Goal: Task Accomplishment & Management: Use online tool/utility

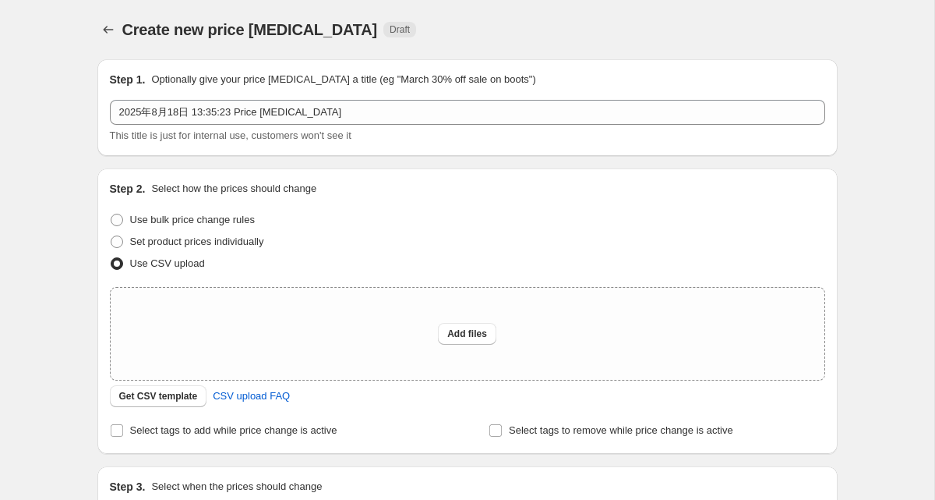
scroll to position [134, 0]
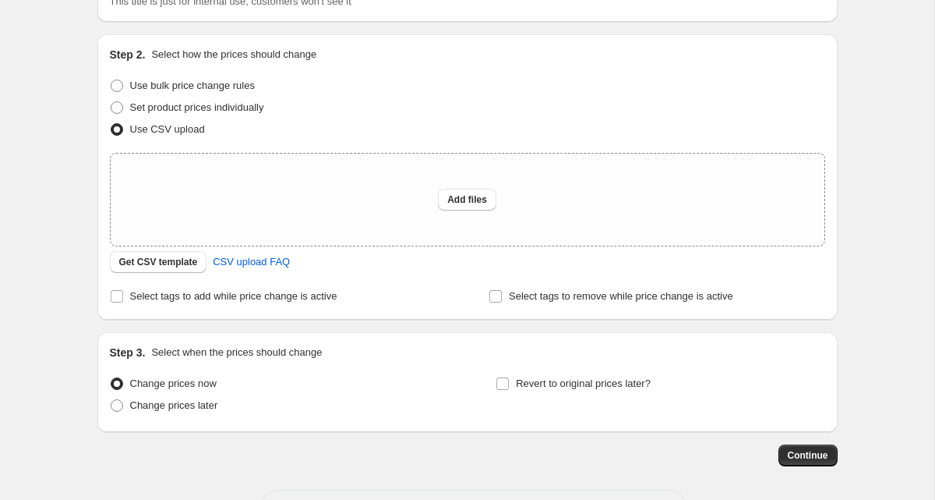
click at [62, 253] on div "Create new price [MEDICAL_DATA]. This page is ready Create new price [MEDICAL_D…" at bounding box center [467, 213] width 934 height 695
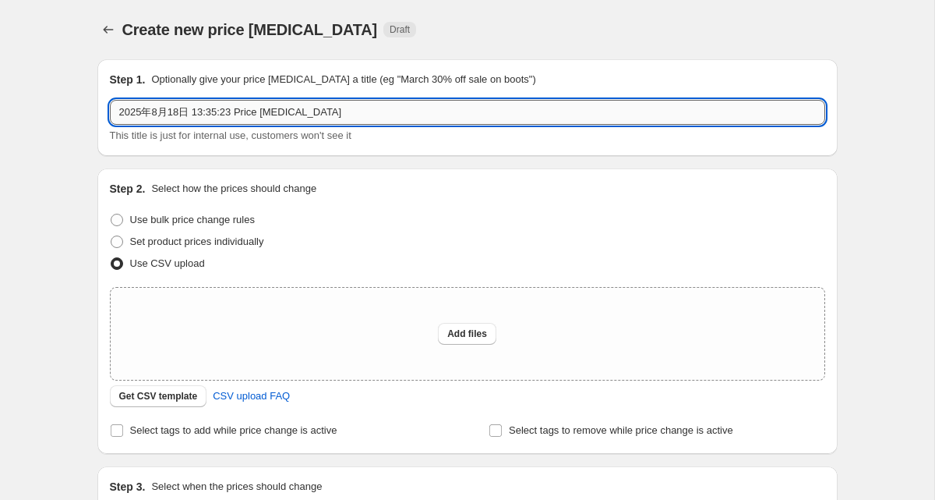
click at [185, 120] on input "2025年8月18日 13:35:23 Price [MEDICAL_DATA]" at bounding box center [467, 112] width 715 height 25
type input "欠品0818"
click at [315, 265] on div "Use CSV upload" at bounding box center [467, 263] width 715 height 22
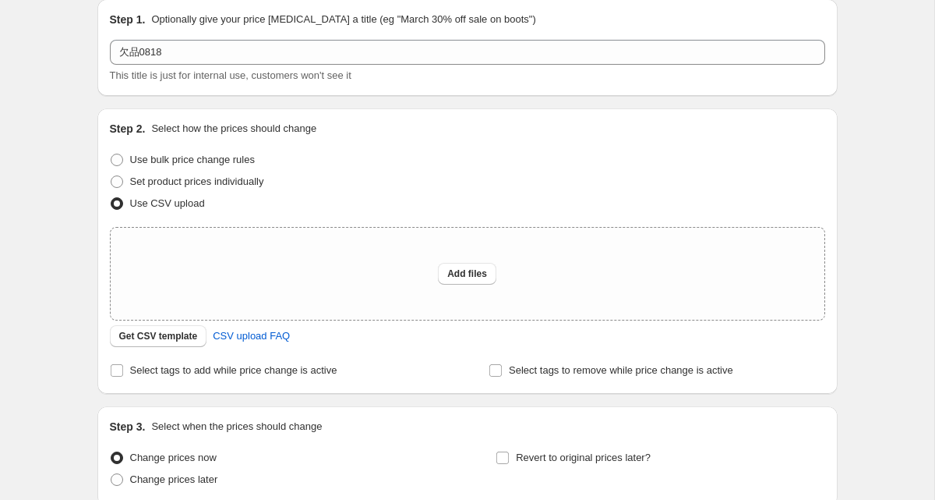
scroll to position [64, 0]
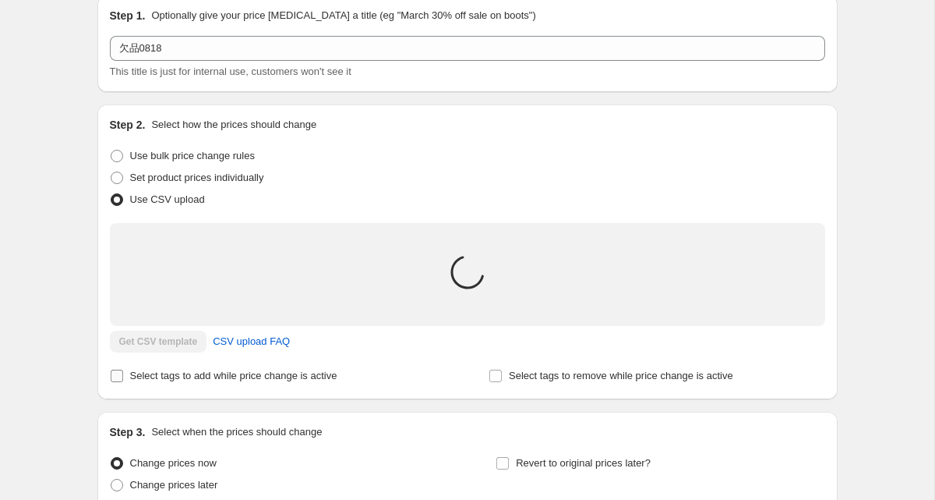
click at [162, 379] on span "Select tags to add while price change is active" at bounding box center [233, 375] width 207 height 12
click at [123, 379] on input "Select tags to add while price change is active" at bounding box center [117, 375] width 12 height 12
checkbox input "true"
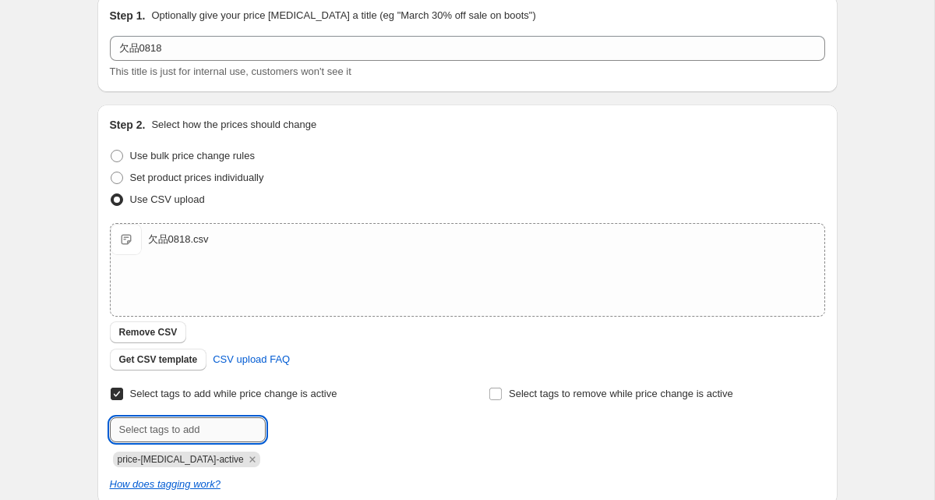
click at [183, 426] on input "text" at bounding box center [188, 429] width 156 height 25
type input "k"
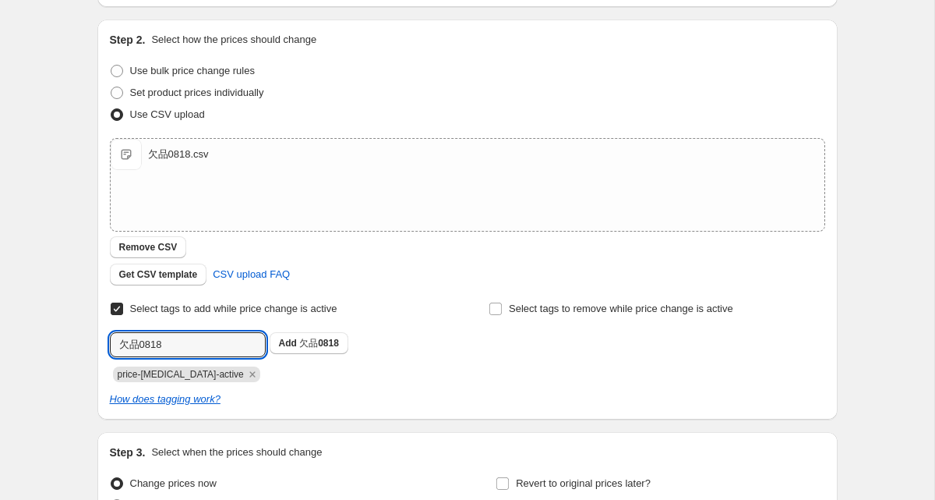
scroll to position [213, 0]
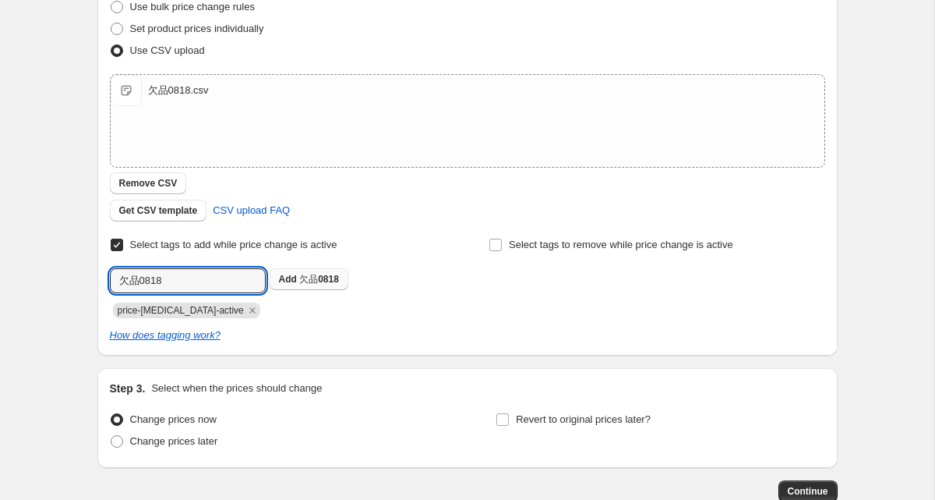
type input "欠品0818"
click at [317, 281] on span "欠品0818" at bounding box center [319, 279] width 40 height 11
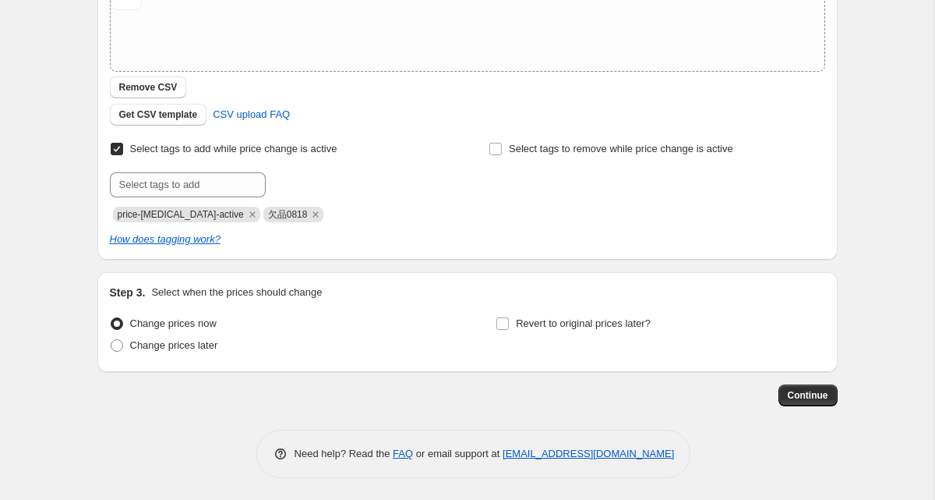
scroll to position [310, 0]
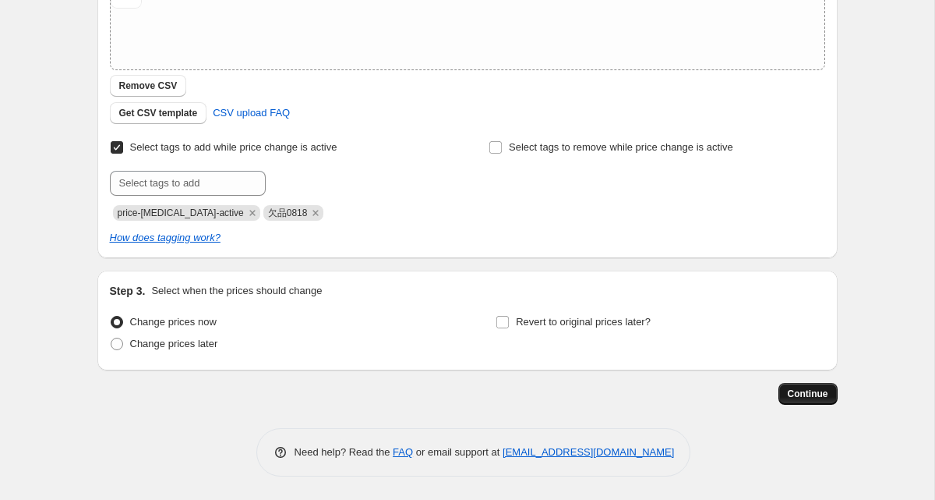
click at [803, 398] on span "Continue" at bounding box center [808, 393] width 41 height 12
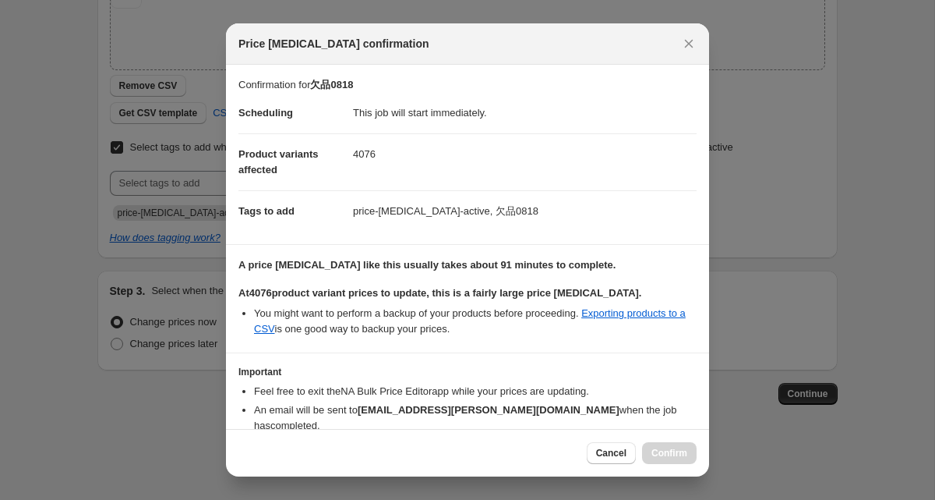
scroll to position [71, 0]
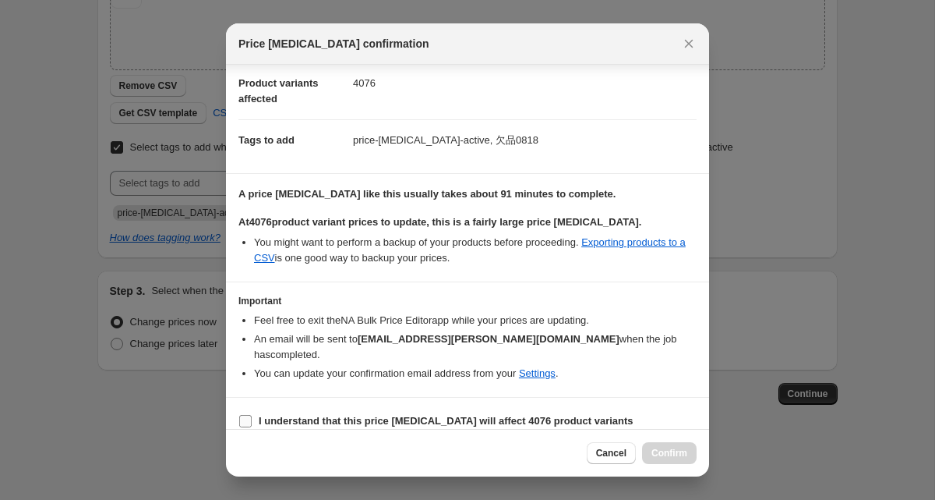
click at [324, 415] on b "I understand that this price change job will affect 4076 product variants" at bounding box center [446, 421] width 375 height 12
click at [252, 415] on input "I understand that this price change job will affect 4076 product variants" at bounding box center [245, 421] width 12 height 12
checkbox input "true"
click at [667, 454] on span "Confirm" at bounding box center [669, 453] width 36 height 12
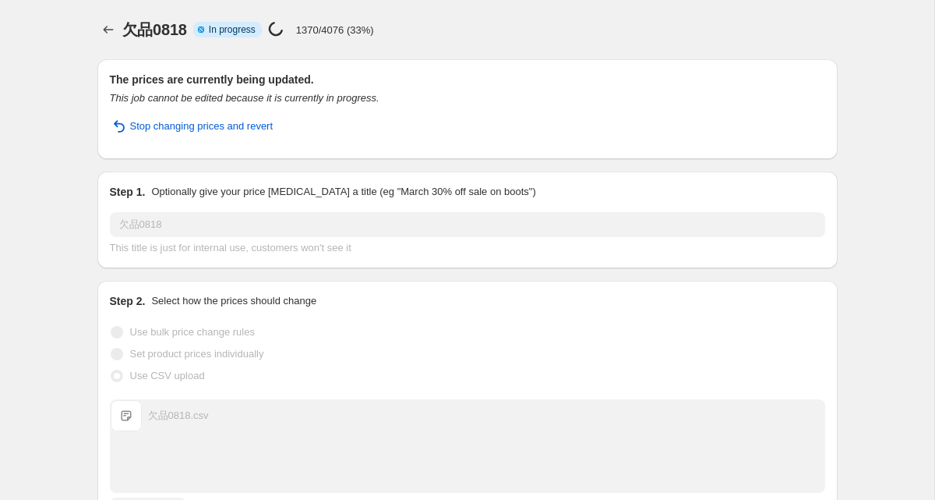
click at [62, 223] on div "欠品0818. This page is ready 欠品0818 Info Partially complete In progress Price cha…" at bounding box center [467, 444] width 934 height 888
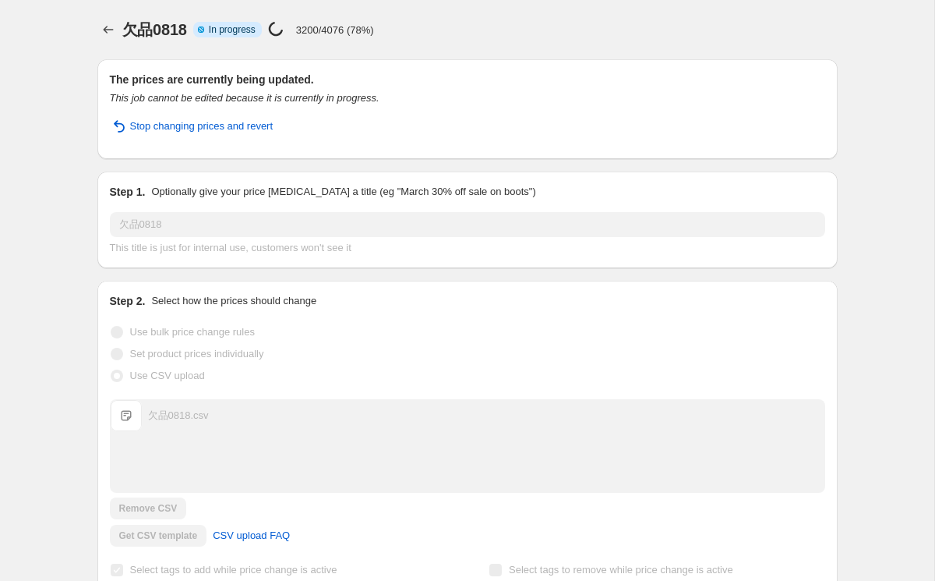
click at [74, 174] on div "欠品0818. This page is ready 欠品0818 Info Partially complete In progress Price cha…" at bounding box center [467, 444] width 934 height 888
